Goal: Task Accomplishment & Management: Manage account settings

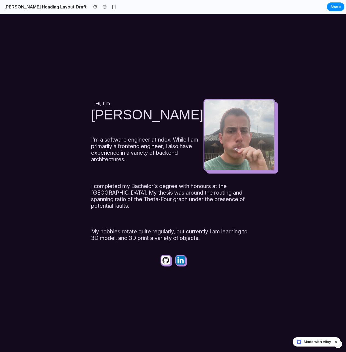
click at [186, 75] on body "Hi, I'm [PERSON_NAME] I'm a software engineer at Index . While I am primarily a…" at bounding box center [173, 183] width 346 height 338
click at [166, 44] on body "Hi, I'm [PERSON_NAME] I'm a software engineer at Index . While I am primarily a…" at bounding box center [173, 183] width 346 height 338
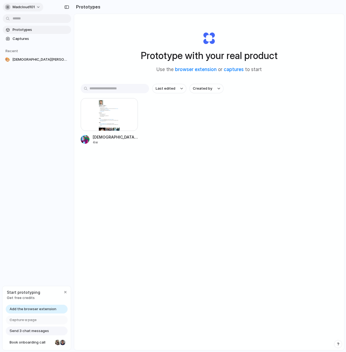
click at [32, 9] on span "madcloud101" at bounding box center [24, 6] width 22 height 5
click at [30, 44] on li "Sign out" at bounding box center [26, 45] width 45 height 9
